Goal: Task Accomplishment & Management: Manage account settings

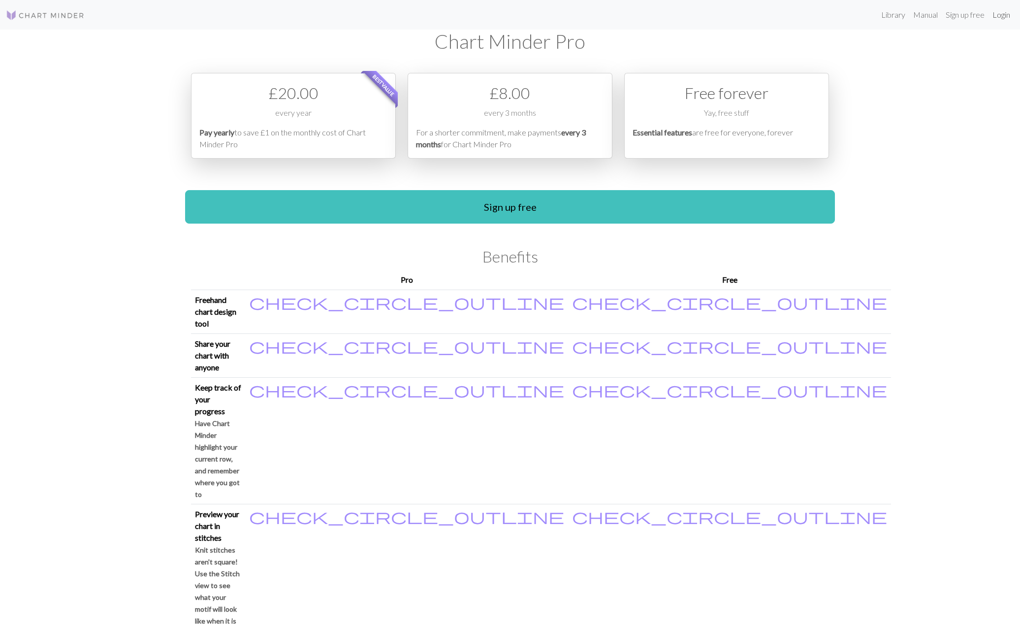
click at [998, 17] on link "Login" at bounding box center [1001, 15] width 26 height 20
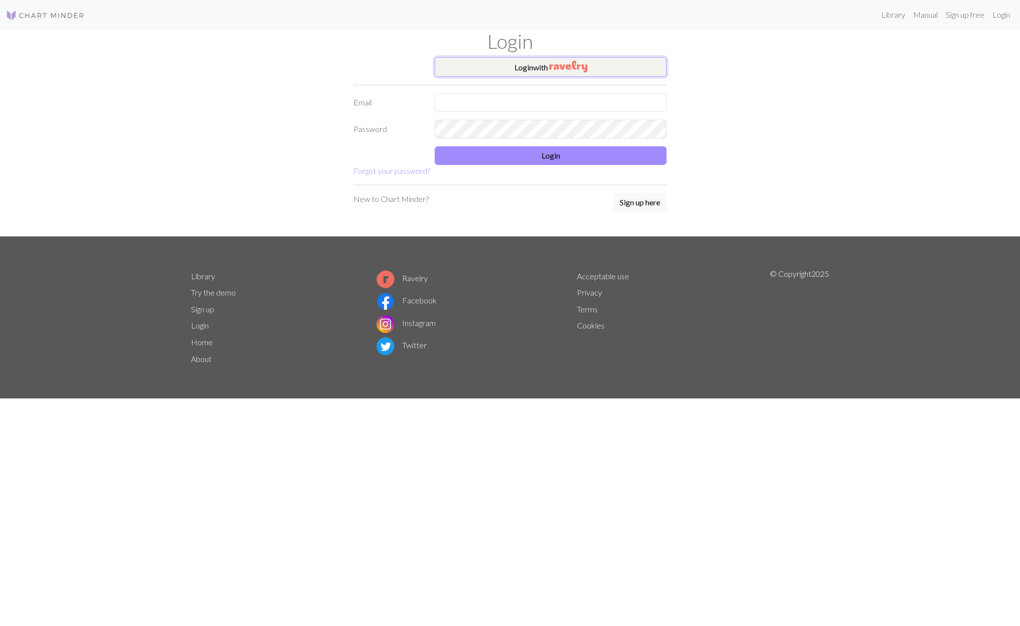
click at [600, 68] on button "Login with" at bounding box center [551, 67] width 232 height 20
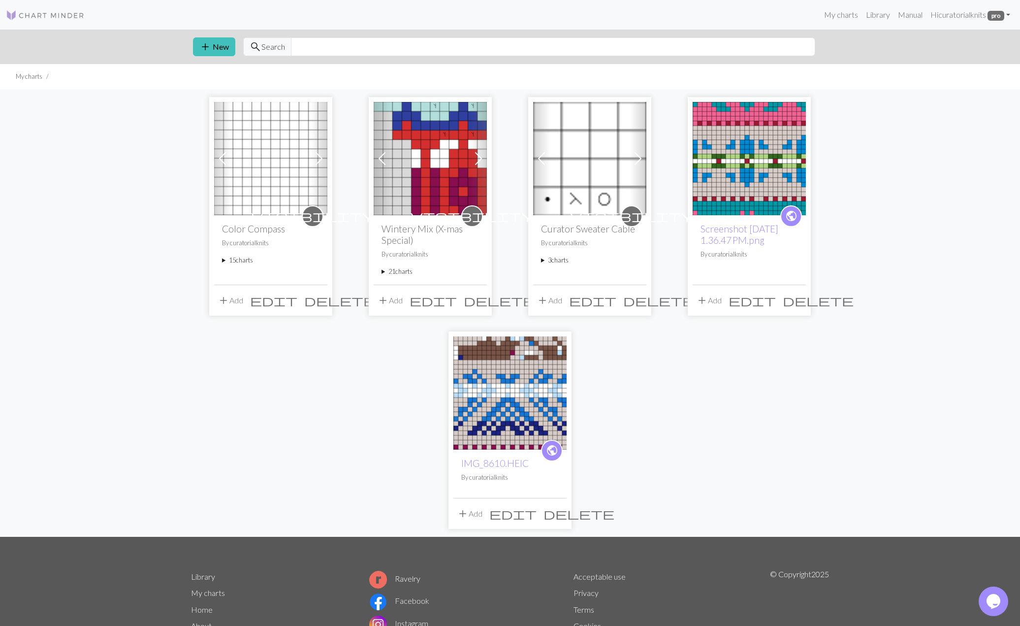
click at [243, 263] on summary "15 charts" at bounding box center [270, 259] width 97 height 9
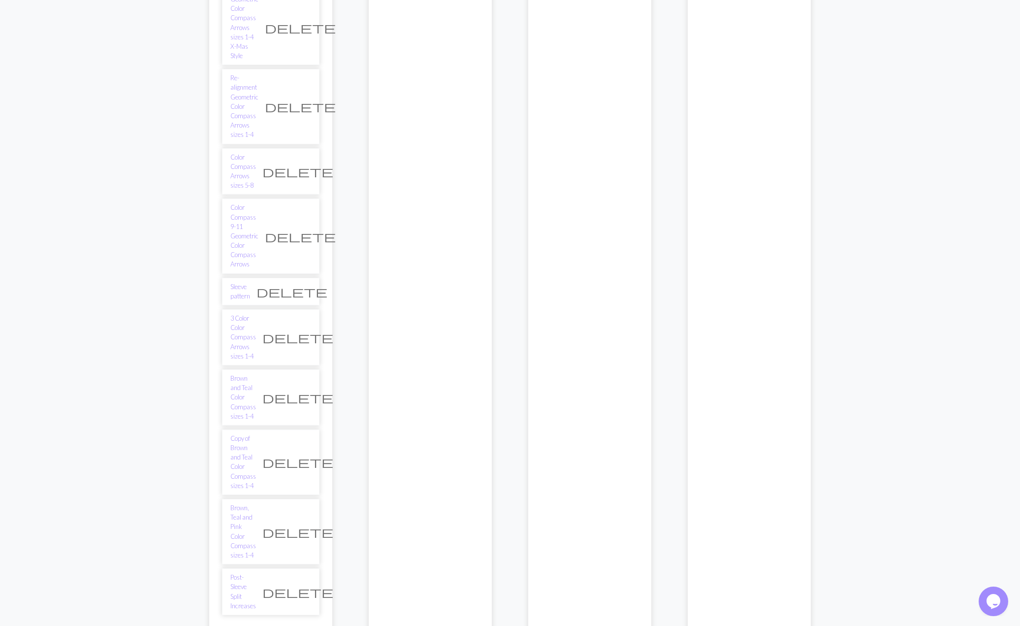
scroll to position [572, 0]
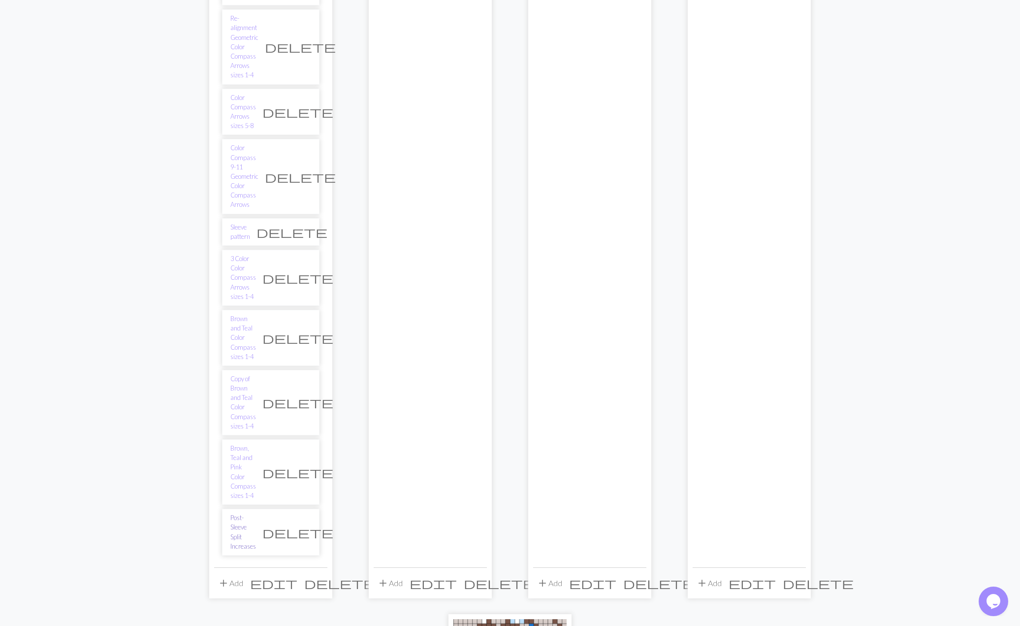
click at [244, 513] on link "Post-Sleeve Split Increases" at bounding box center [243, 532] width 26 height 38
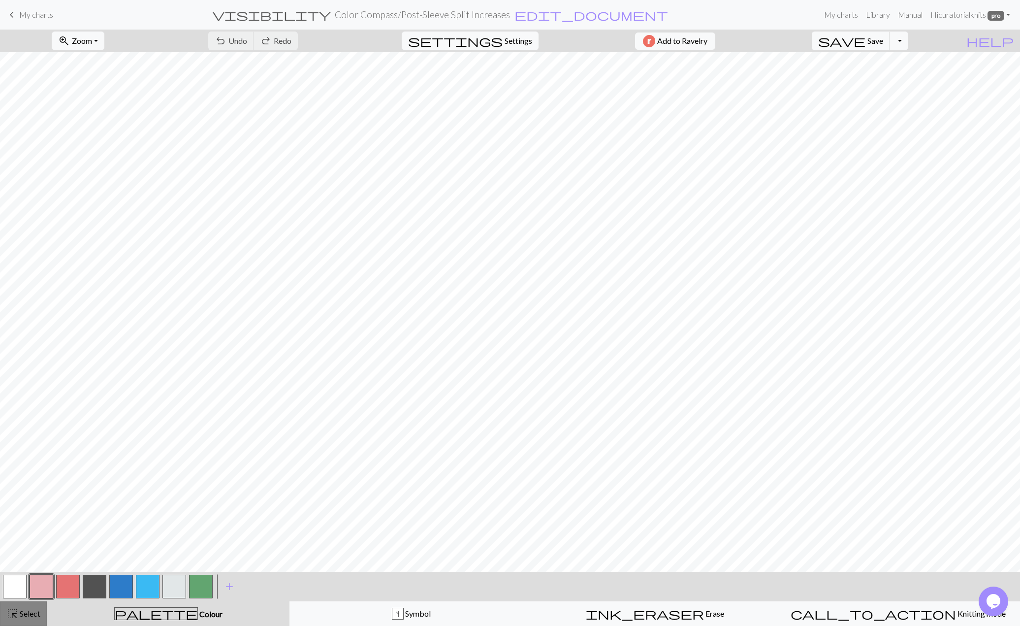
click at [27, 621] on button "highlight_alt Select Select" at bounding box center [23, 613] width 47 height 25
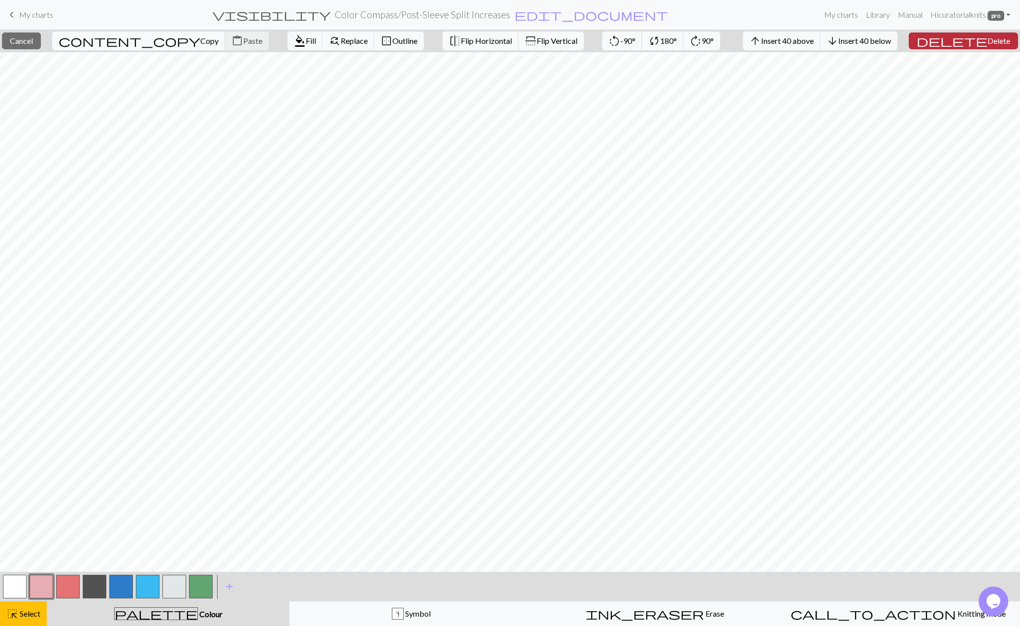
click at [995, 47] on button "delete Delete" at bounding box center [963, 40] width 109 height 17
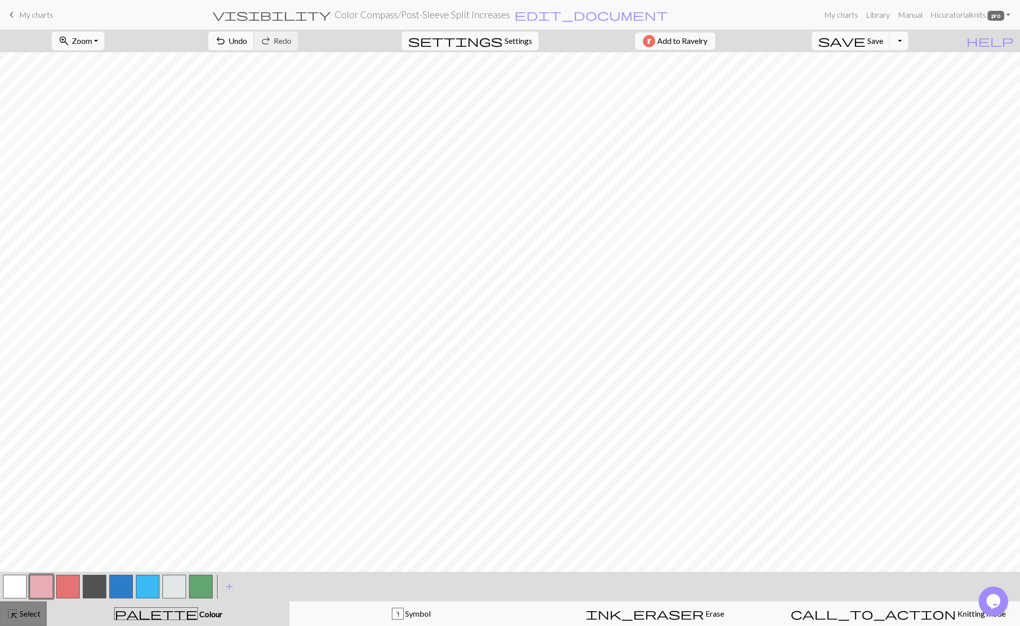
click at [19, 612] on span "Select" at bounding box center [29, 612] width 22 height 9
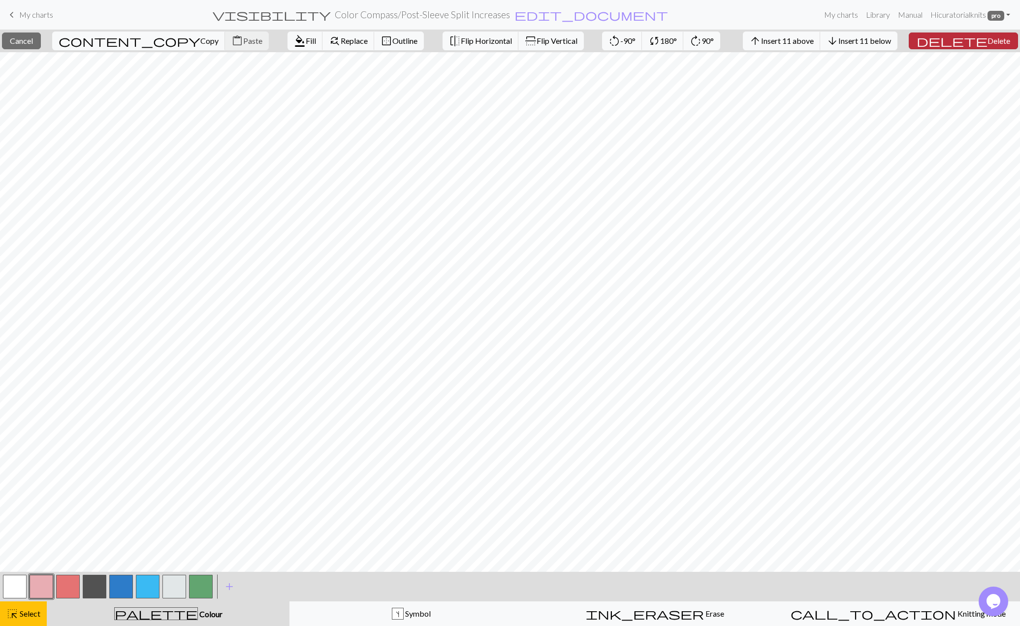
click at [992, 45] on span "Delete" at bounding box center [998, 40] width 23 height 9
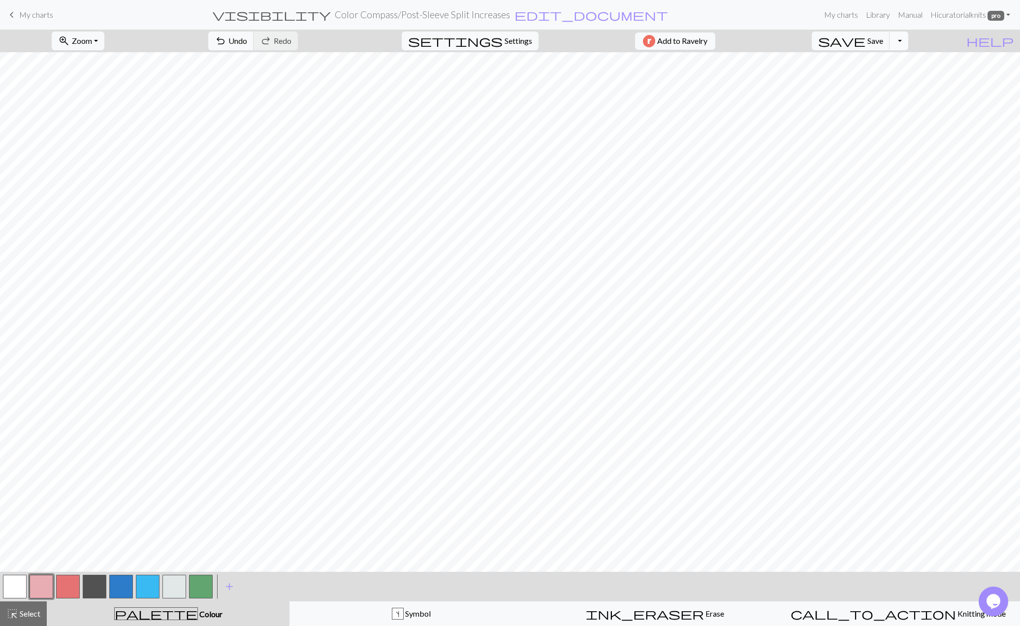
click at [908, 42] on button "Toggle Dropdown" at bounding box center [899, 41] width 19 height 19
click at [896, 79] on button "save_alt Download" at bounding box center [826, 78] width 162 height 16
click at [493, 32] on button "Download" at bounding box center [486, 32] width 48 height 19
click at [908, 42] on button "Toggle Dropdown" at bounding box center [899, 41] width 19 height 19
click at [897, 63] on button "file_copy Save a copy" at bounding box center [826, 63] width 162 height 16
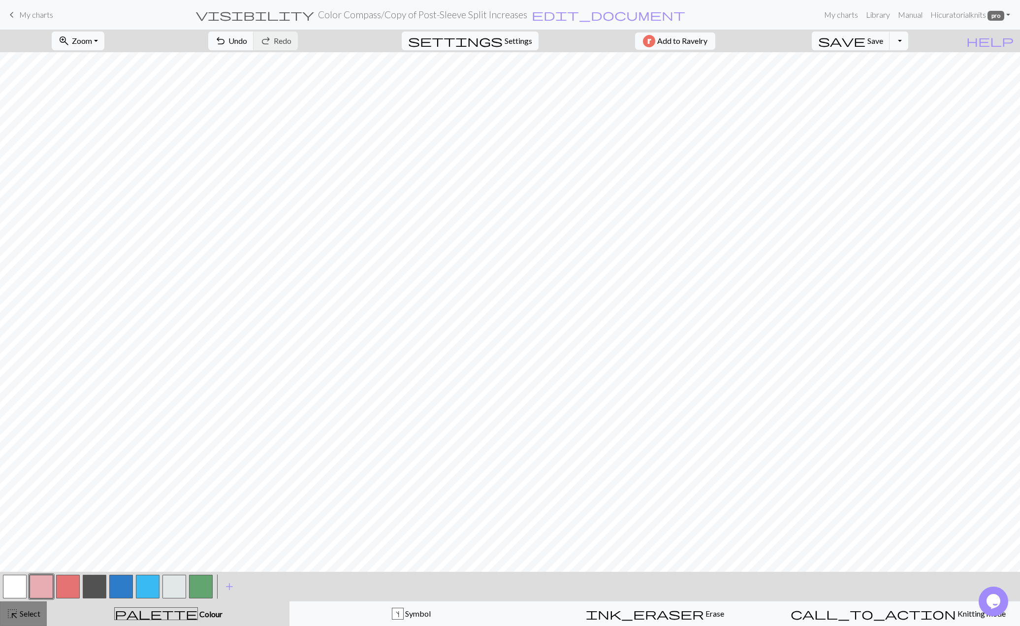
click at [23, 614] on span "Select" at bounding box center [29, 612] width 22 height 9
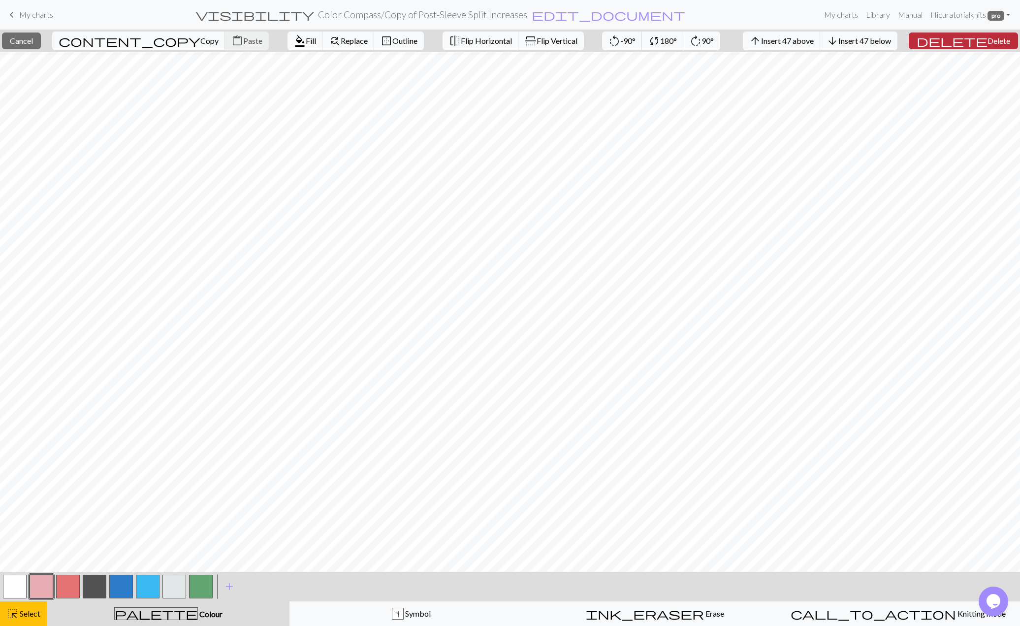
click at [987, 37] on span "Delete" at bounding box center [998, 40] width 23 height 9
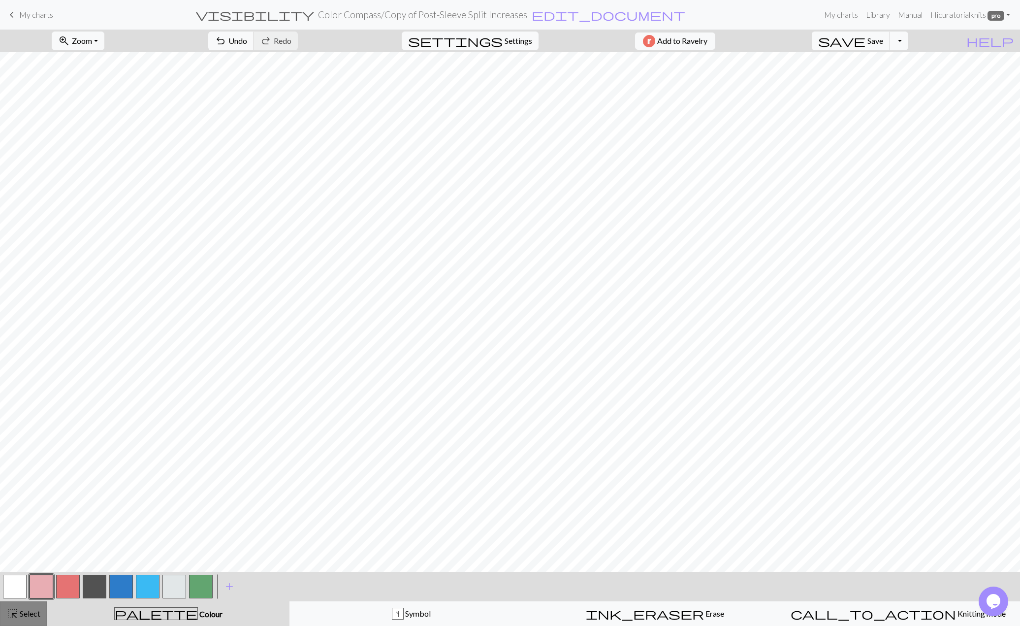
click at [30, 613] on span "Select" at bounding box center [29, 612] width 22 height 9
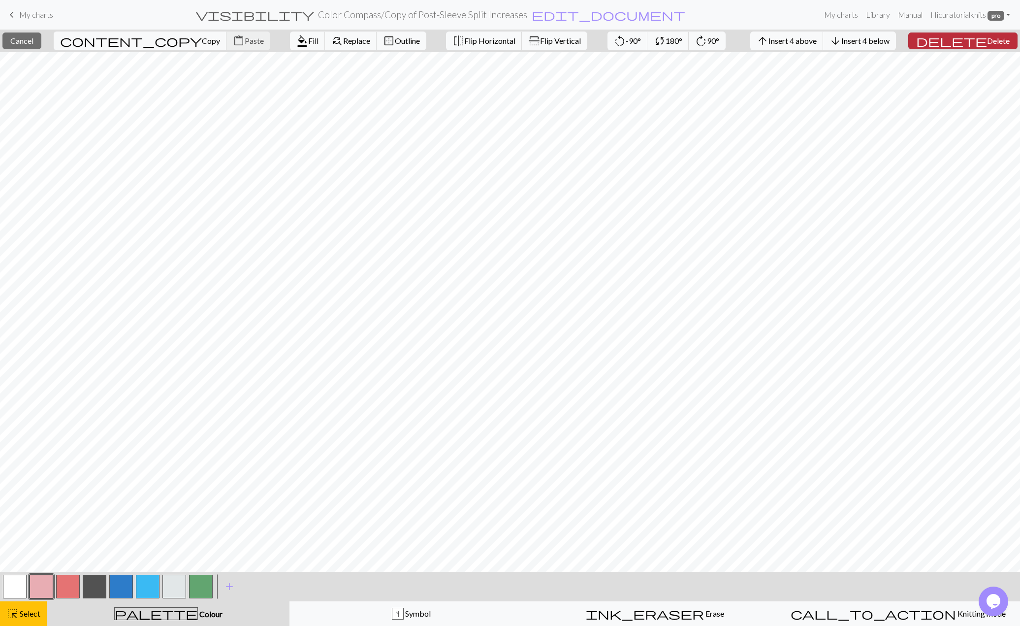
click at [975, 41] on span "delete" at bounding box center [951, 41] width 71 height 14
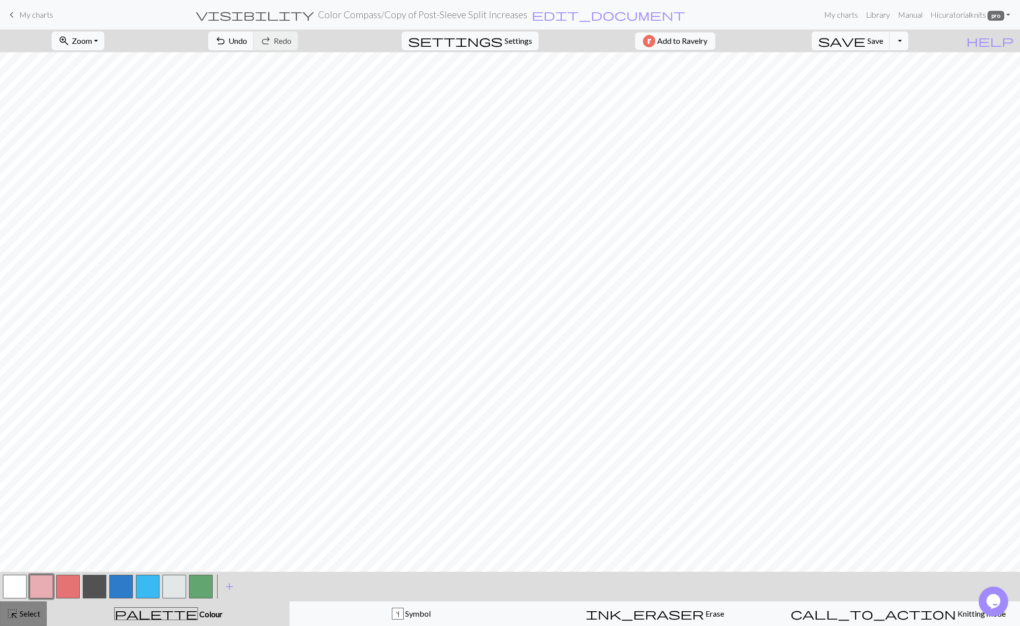
click at [16, 618] on span "highlight_alt" at bounding box center [12, 613] width 12 height 14
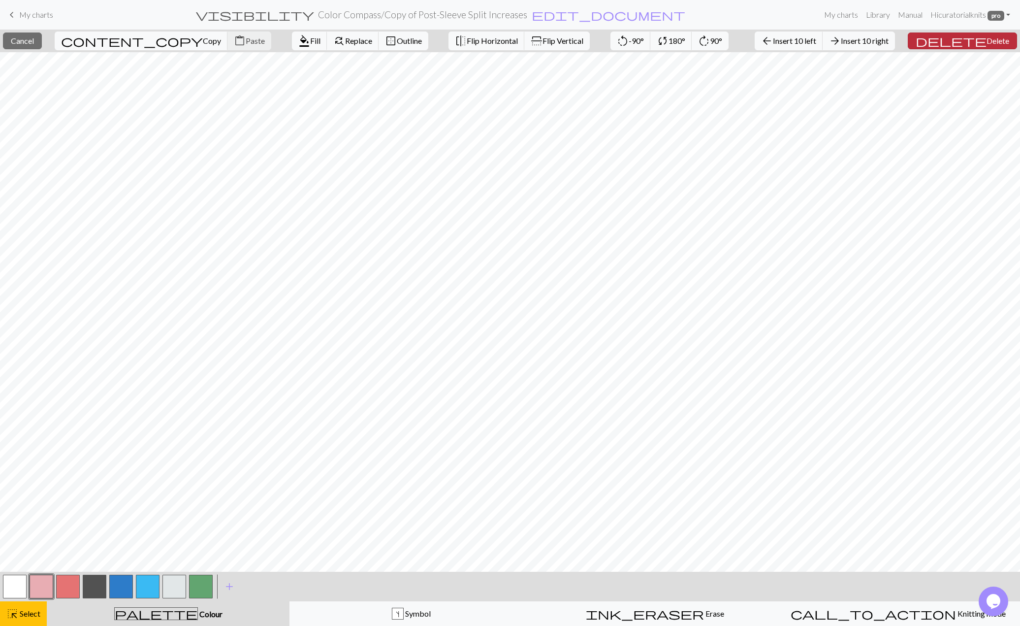
click at [986, 42] on span "Delete" at bounding box center [997, 40] width 23 height 9
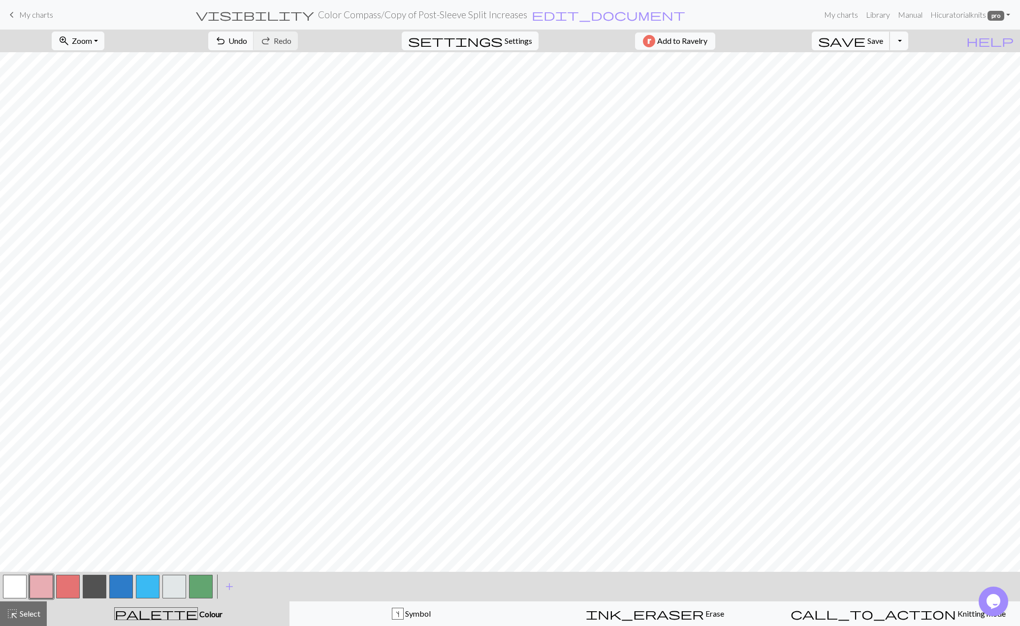
click at [883, 42] on span "Save" at bounding box center [875, 40] width 16 height 9
click at [397, 15] on div "Chart saved" at bounding box center [510, 19] width 1020 height 39
click at [556, 14] on span "edit_document" at bounding box center [609, 15] width 154 height 14
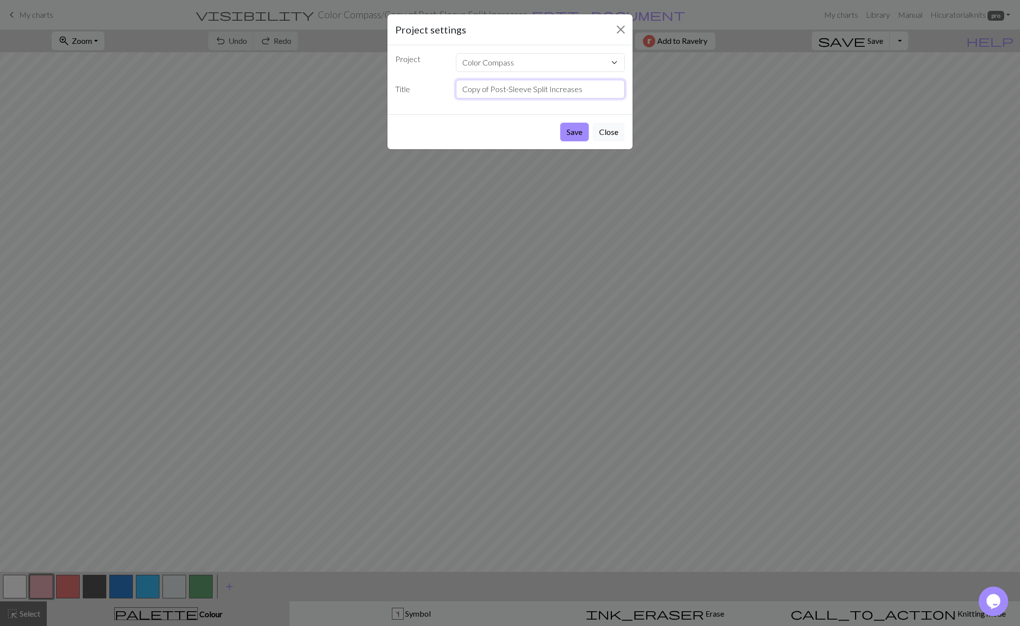
drag, startPoint x: 585, startPoint y: 88, endPoint x: 441, endPoint y: 87, distance: 144.2
click at [456, 87] on input "Copy of Post-Sleeve Split Increases" at bounding box center [540, 89] width 169 height 19
type input "Sleeve Chart"
click at [575, 133] on button "Save" at bounding box center [574, 132] width 29 height 19
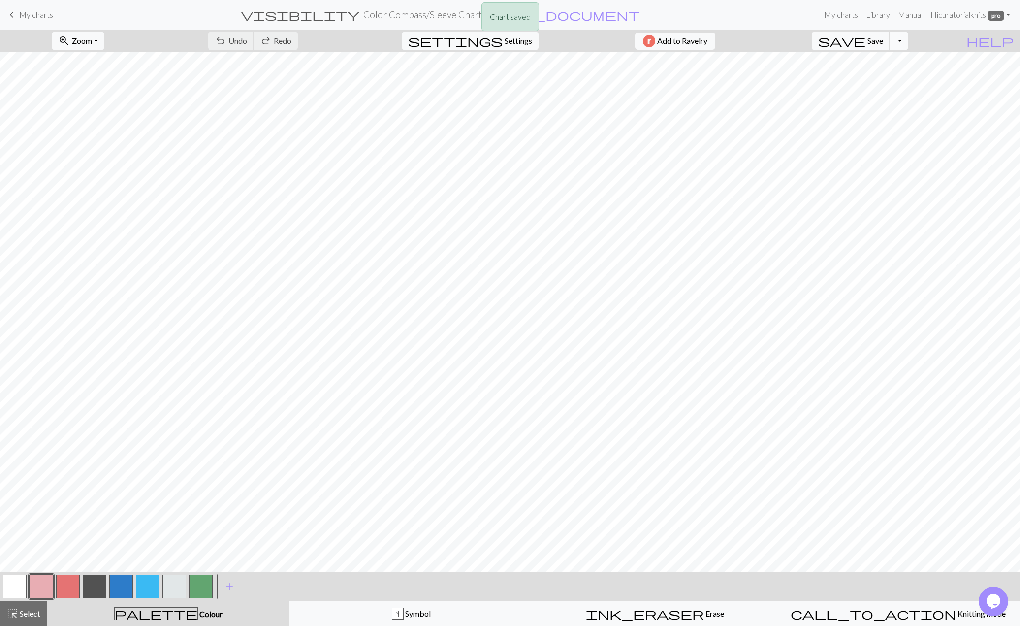
click at [908, 40] on button "Toggle Dropdown" at bounding box center [899, 41] width 19 height 19
click at [895, 80] on button "save_alt Download" at bounding box center [826, 78] width 162 height 16
click at [499, 34] on button "Download" at bounding box center [486, 32] width 48 height 19
click at [26, 617] on span "Select" at bounding box center [29, 612] width 22 height 9
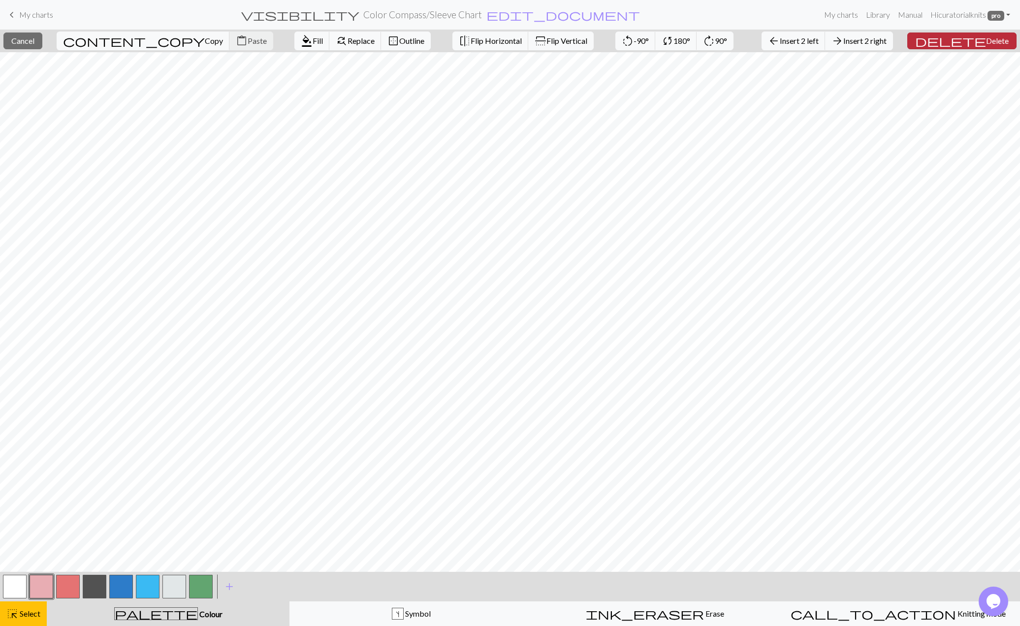
click at [986, 42] on span "Delete" at bounding box center [997, 40] width 23 height 9
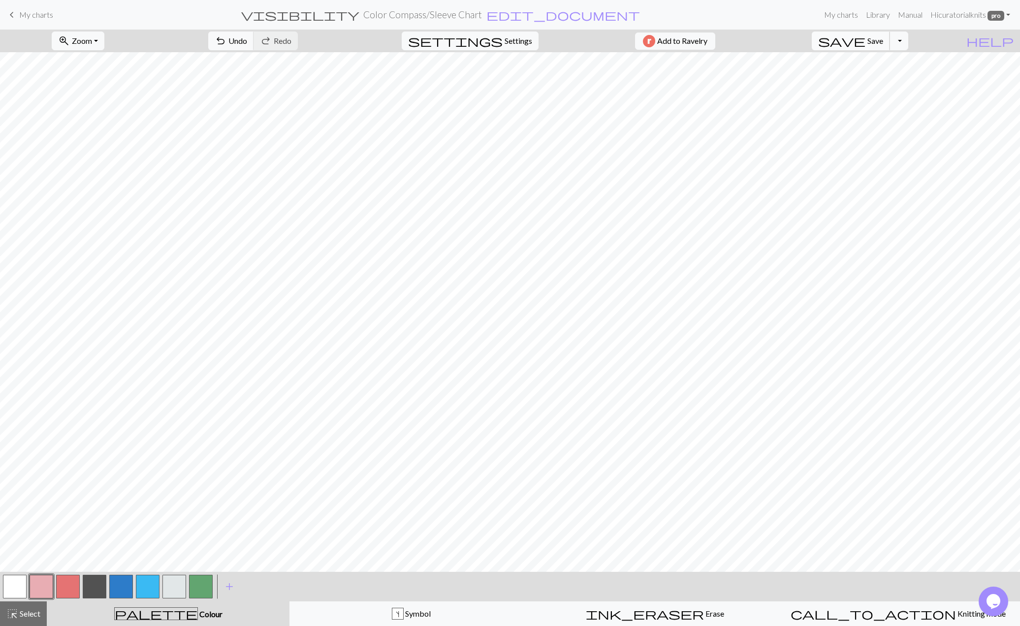
click at [883, 40] on span "Save" at bounding box center [875, 40] width 16 height 9
click at [908, 39] on button "Toggle Dropdown" at bounding box center [899, 41] width 19 height 19
click at [894, 80] on button "save_alt Download" at bounding box center [826, 78] width 162 height 16
click at [488, 32] on button "Download" at bounding box center [486, 32] width 48 height 19
